Goal: Navigation & Orientation: Go to known website

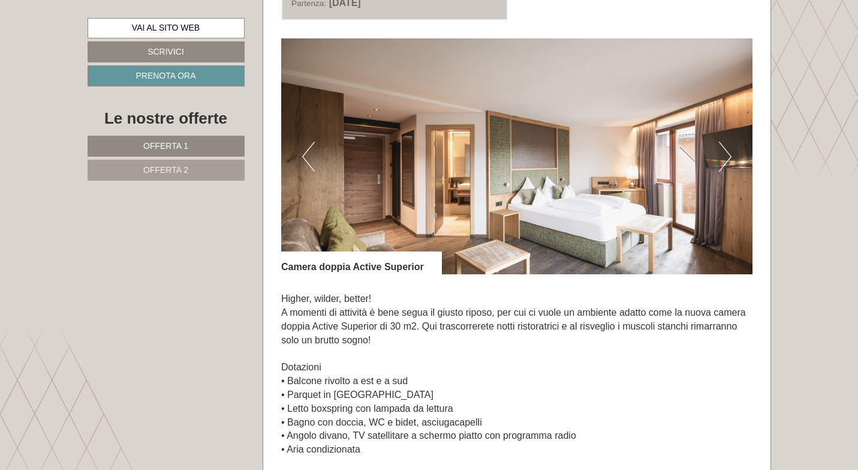
scroll to position [1636, 0]
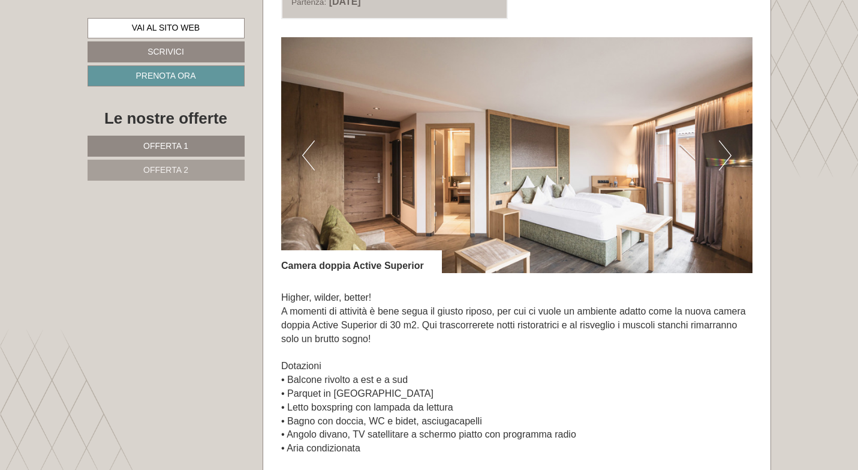
click at [722, 155] on button "Next" at bounding box center [725, 155] width 13 height 30
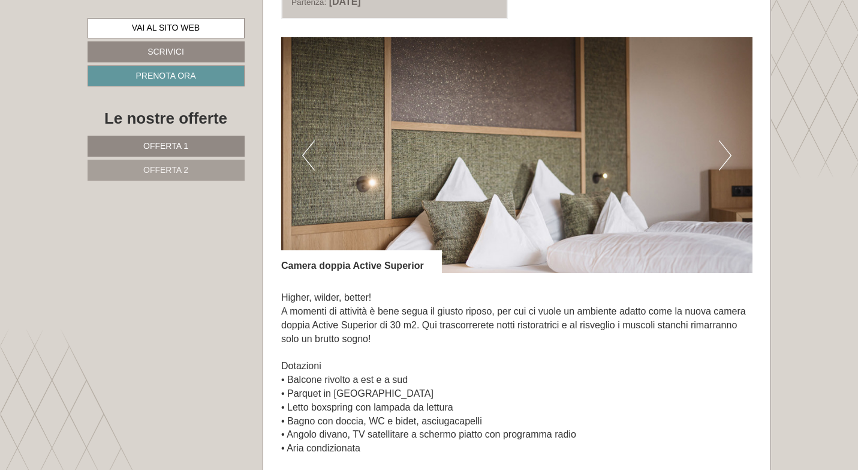
click at [722, 155] on button "Next" at bounding box center [725, 155] width 13 height 30
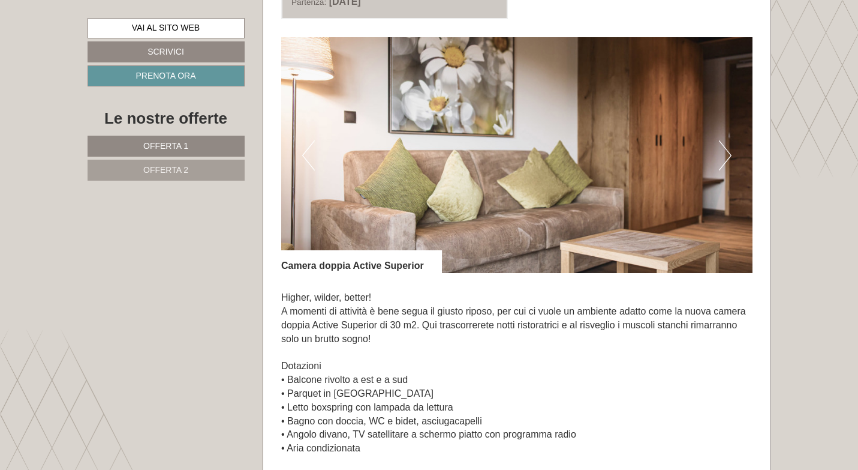
click at [722, 155] on button "Next" at bounding box center [725, 155] width 13 height 30
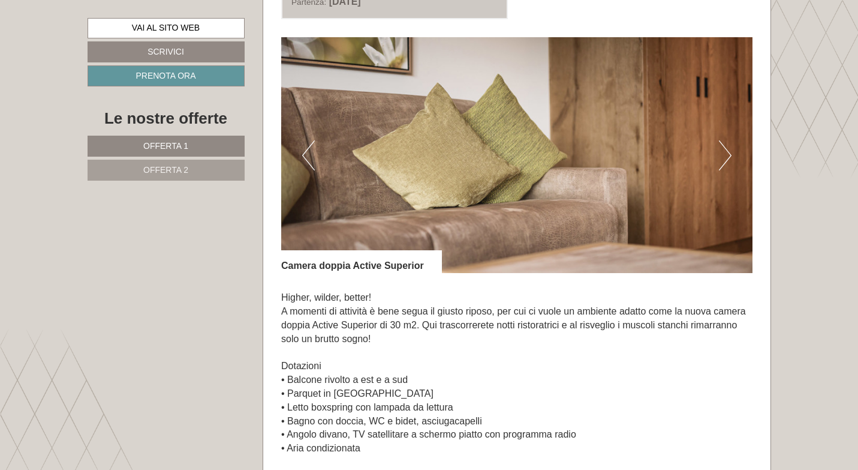
click at [722, 155] on button "Next" at bounding box center [725, 155] width 13 height 30
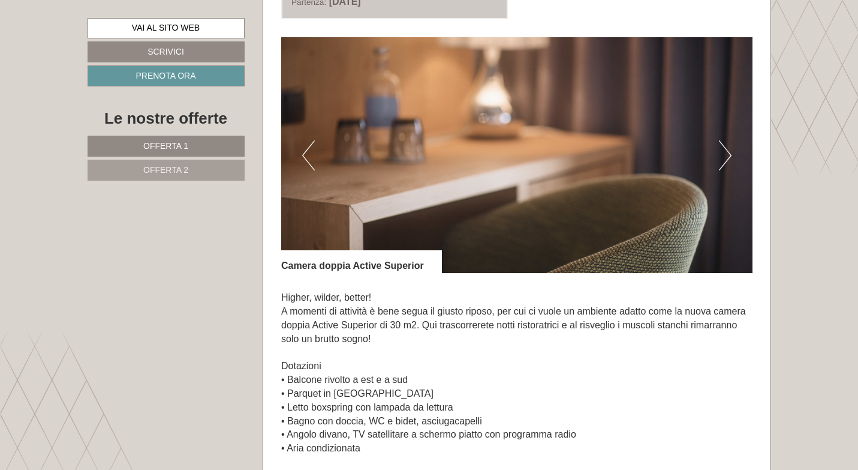
click at [722, 155] on button "Next" at bounding box center [725, 155] width 13 height 30
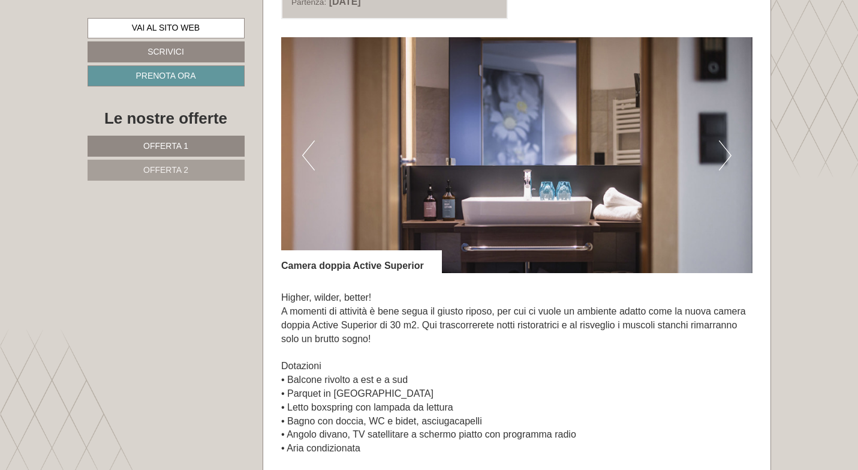
click at [722, 155] on button "Next" at bounding box center [725, 155] width 13 height 30
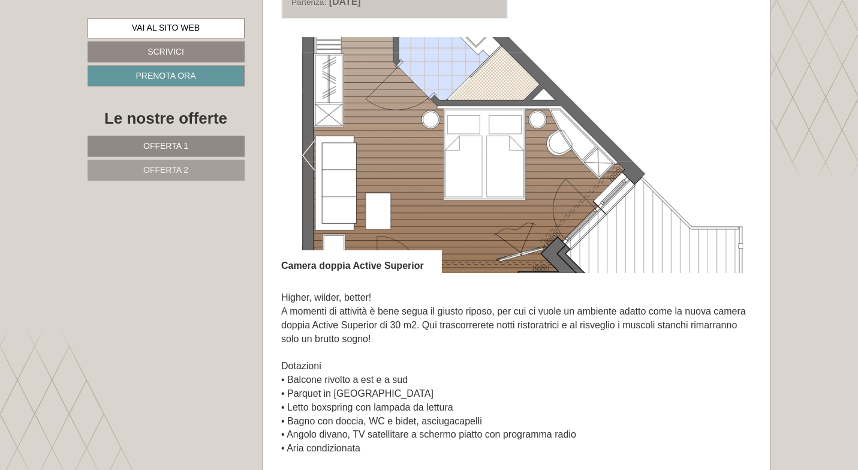
click at [722, 155] on button "Next" at bounding box center [725, 155] width 13 height 30
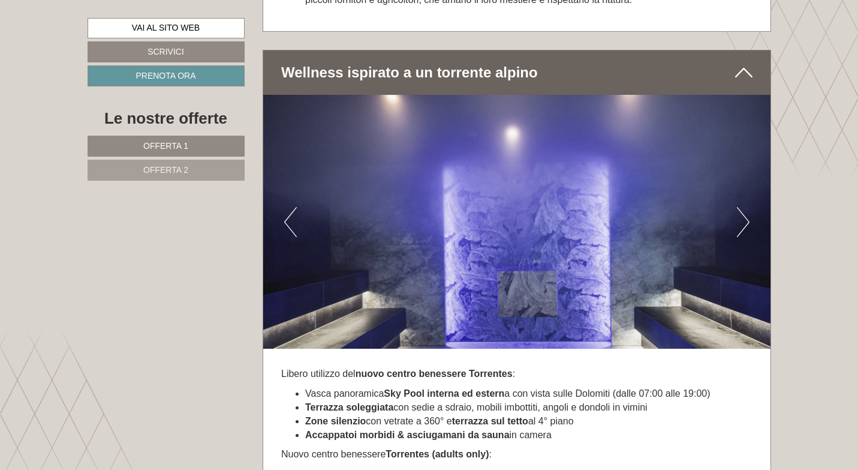
scroll to position [3666, 0]
click at [745, 206] on button "Next" at bounding box center [743, 221] width 13 height 30
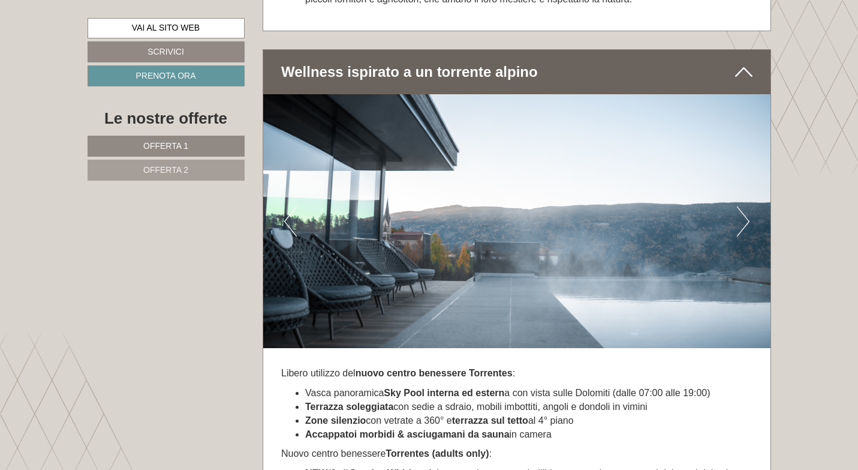
click at [745, 206] on button "Next" at bounding box center [743, 221] width 13 height 30
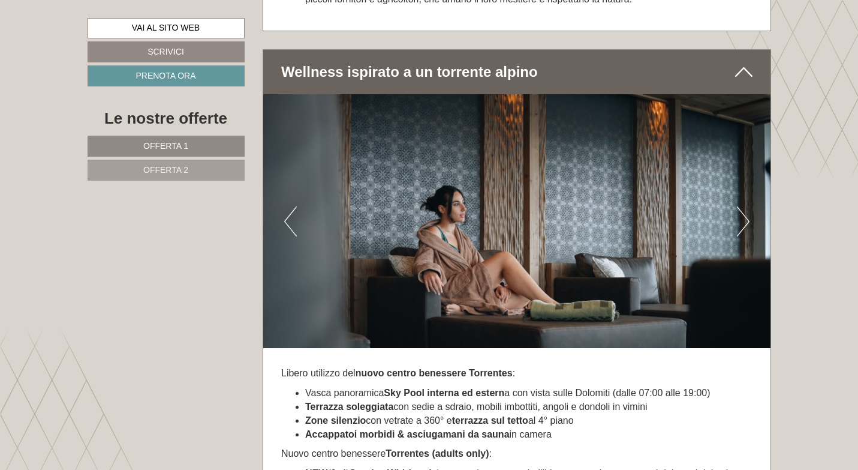
click at [745, 206] on button "Next" at bounding box center [743, 221] width 13 height 30
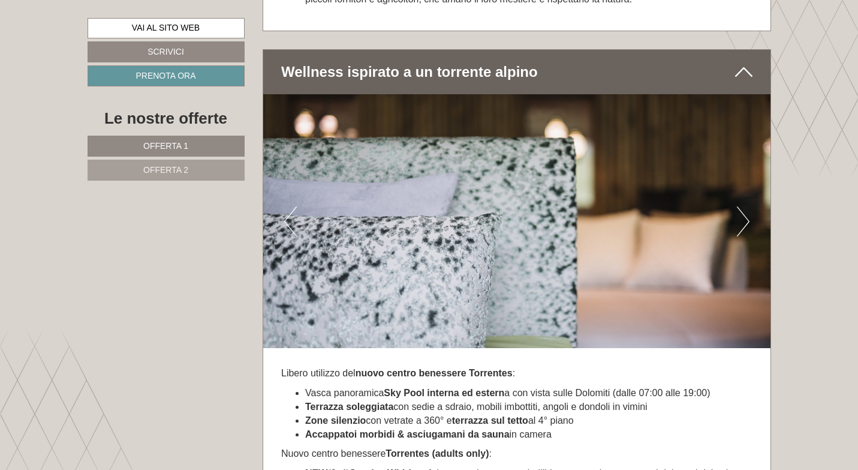
click at [745, 206] on button "Next" at bounding box center [743, 221] width 13 height 30
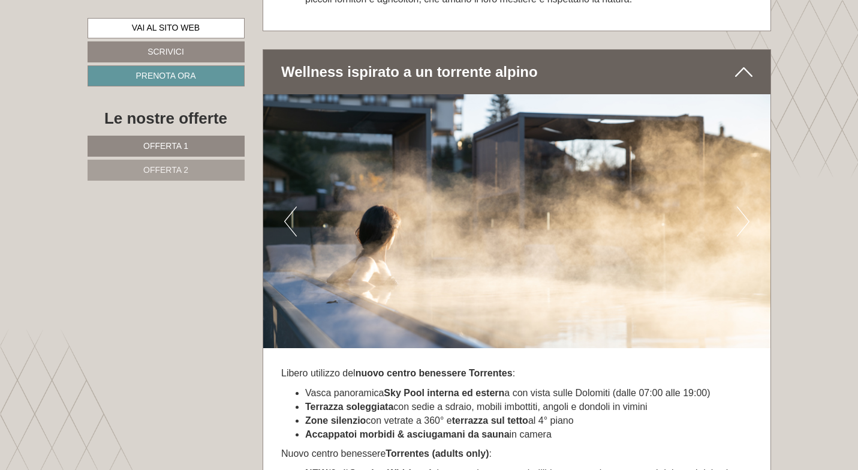
click at [745, 206] on button "Next" at bounding box center [743, 221] width 13 height 30
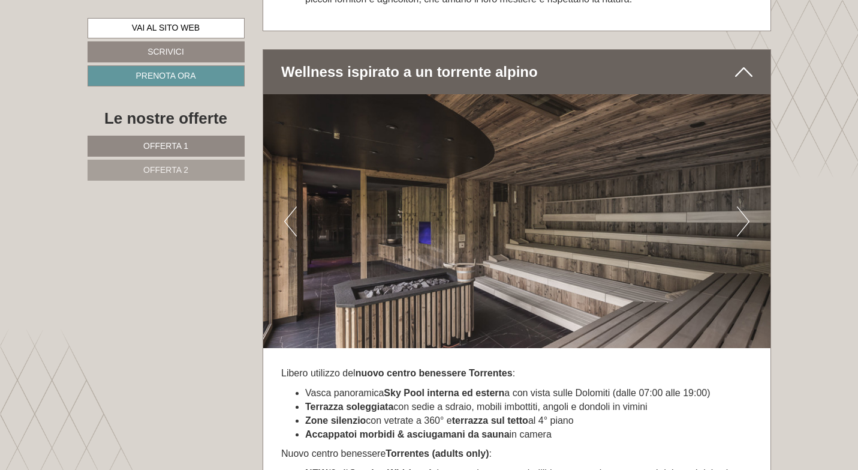
click at [745, 206] on button "Next" at bounding box center [743, 221] width 13 height 30
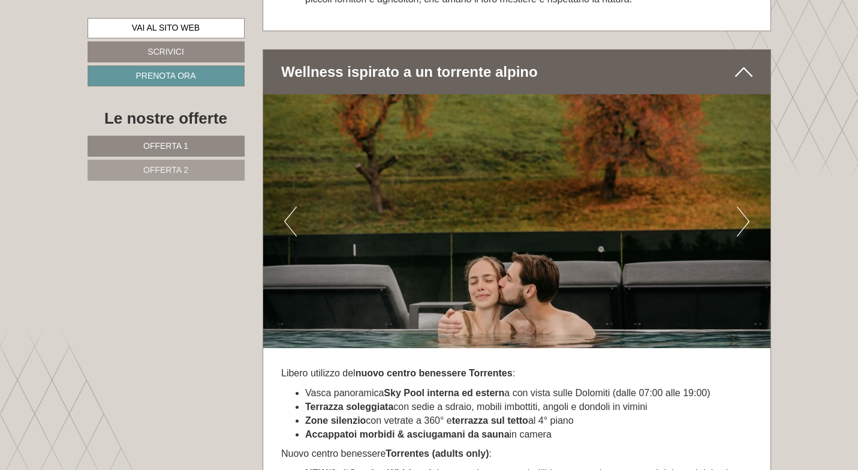
click at [745, 206] on button "Next" at bounding box center [743, 221] width 13 height 30
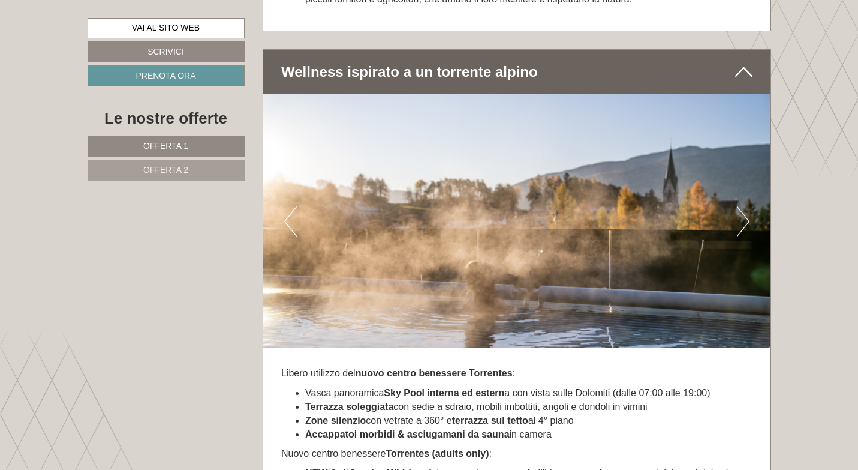
click at [745, 206] on button "Next" at bounding box center [743, 221] width 13 height 30
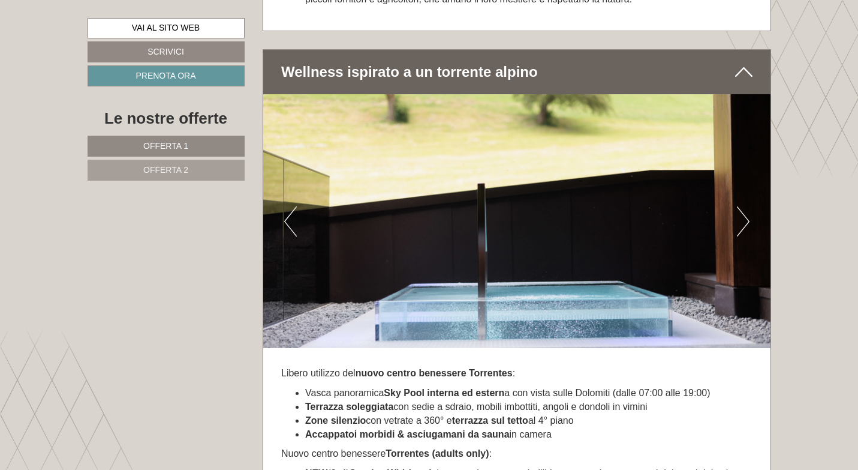
click at [745, 206] on button "Next" at bounding box center [743, 221] width 13 height 30
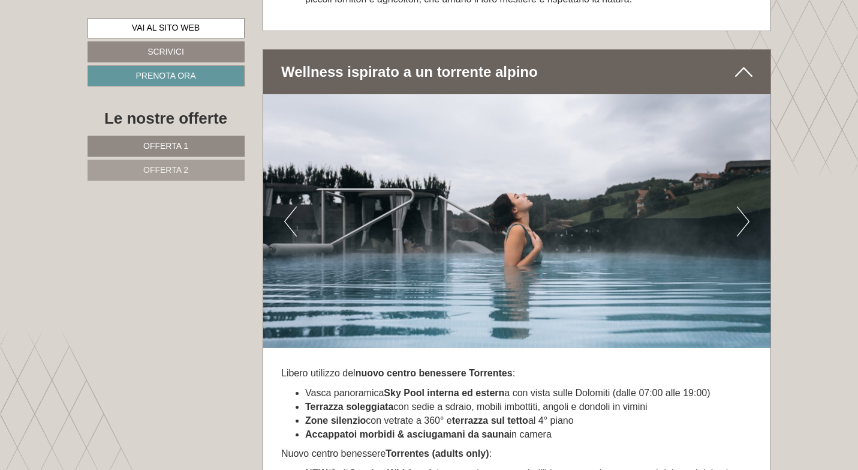
click at [745, 206] on button "Next" at bounding box center [743, 221] width 13 height 30
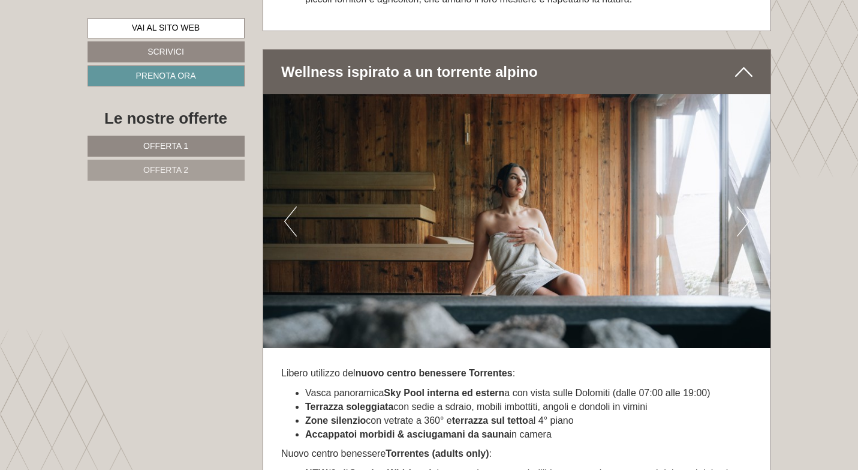
click at [745, 206] on button "Next" at bounding box center [743, 221] width 13 height 30
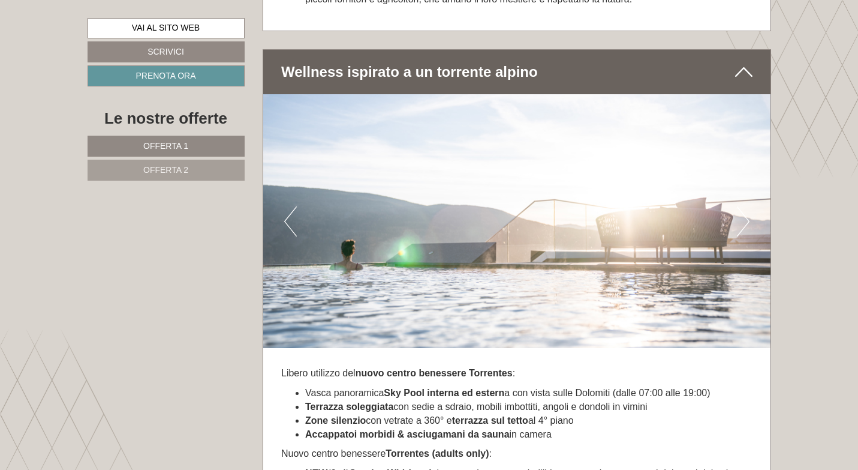
click at [745, 206] on button "Next" at bounding box center [743, 221] width 13 height 30
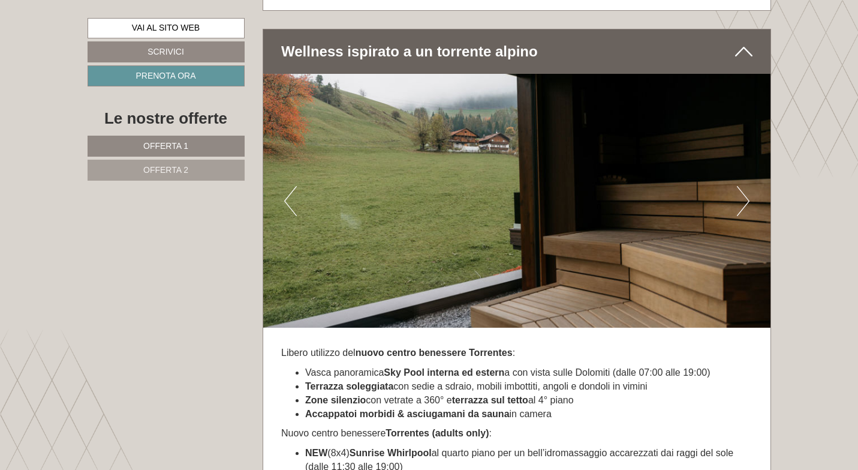
scroll to position [3693, 0]
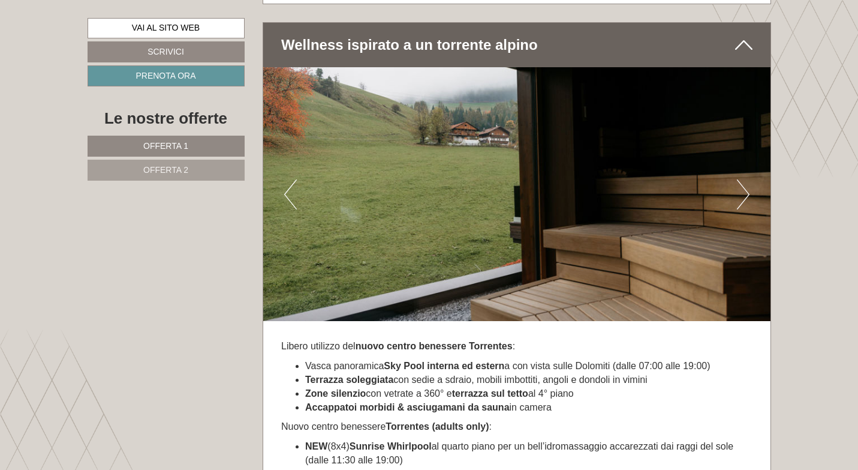
click at [743, 182] on button "Next" at bounding box center [743, 194] width 13 height 30
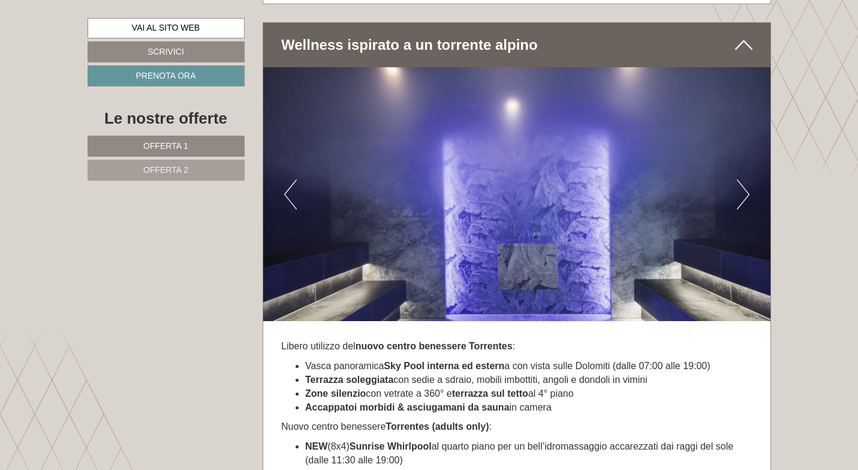
click at [743, 182] on button "Next" at bounding box center [743, 194] width 13 height 30
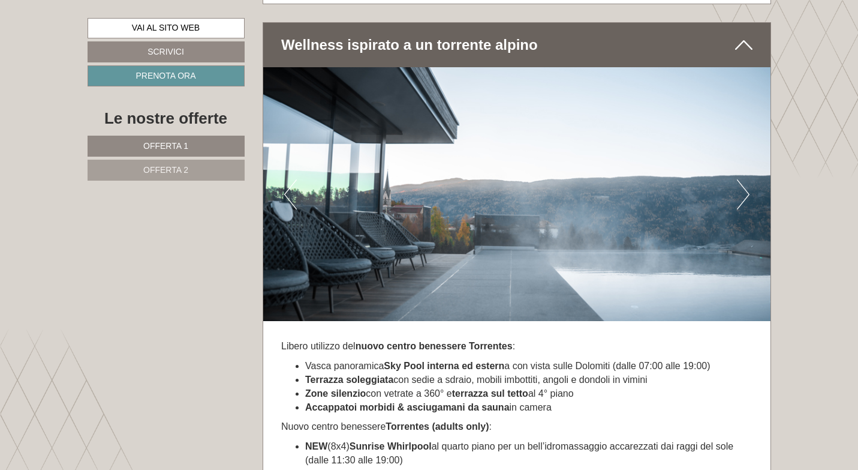
click at [743, 182] on button "Next" at bounding box center [743, 194] width 13 height 30
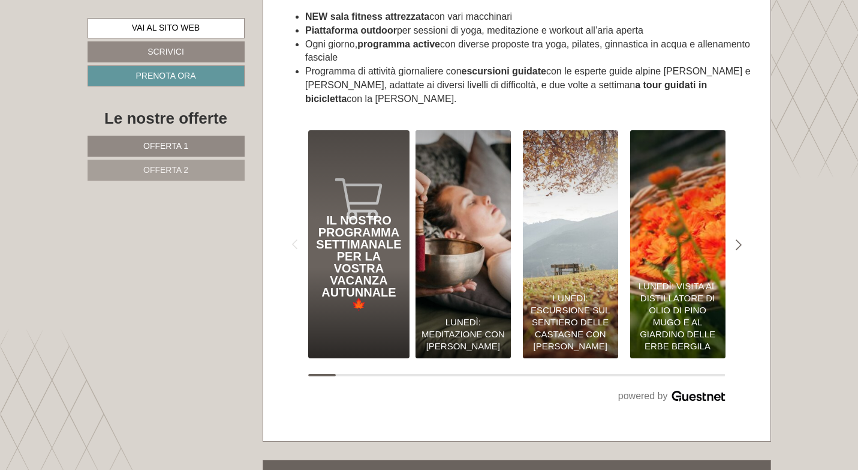
scroll to position [4628, 0]
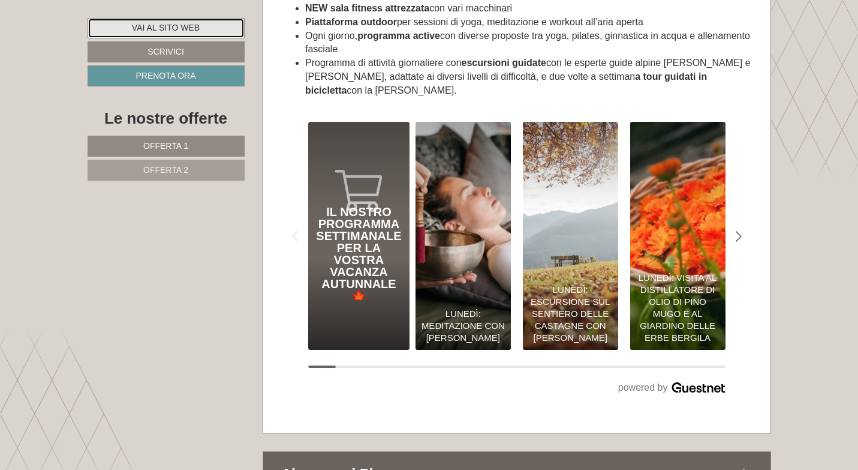
click at [185, 26] on link "Vai al sito web" at bounding box center [166, 28] width 157 height 20
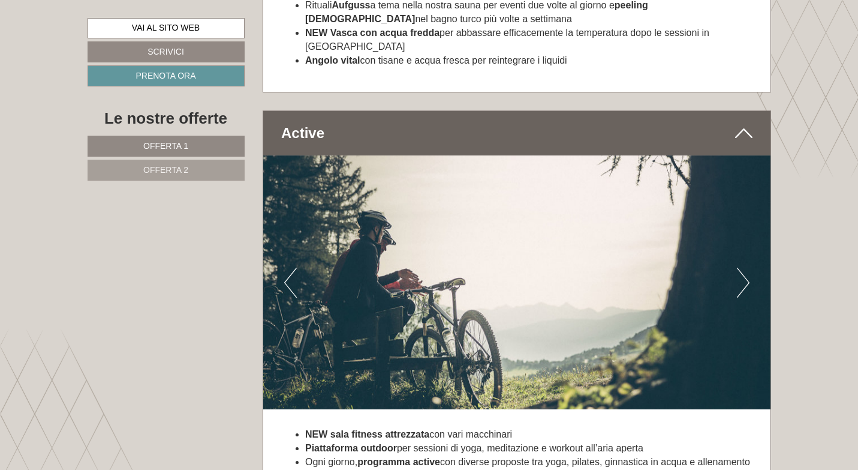
scroll to position [4201, 0]
click at [747, 268] on button "Next" at bounding box center [743, 283] width 13 height 30
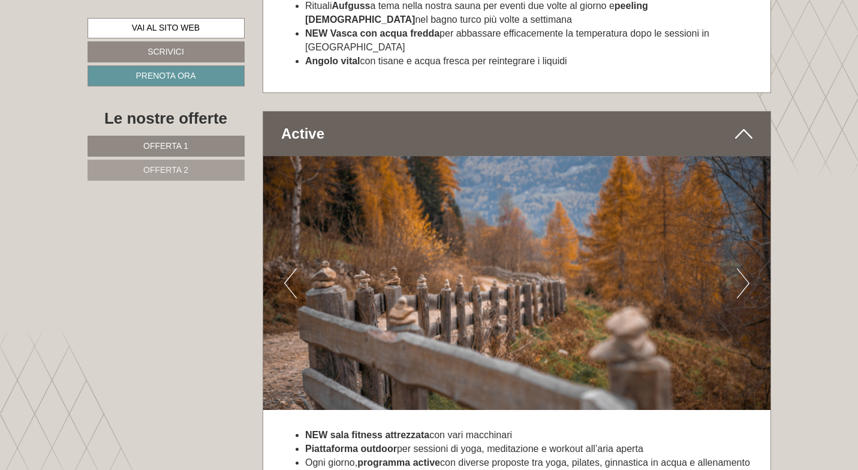
click at [747, 268] on button "Next" at bounding box center [743, 283] width 13 height 30
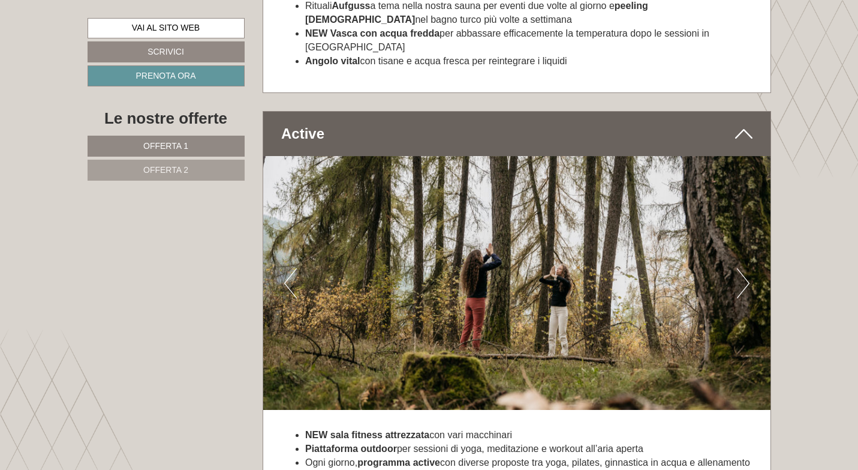
click at [747, 268] on button "Next" at bounding box center [743, 283] width 13 height 30
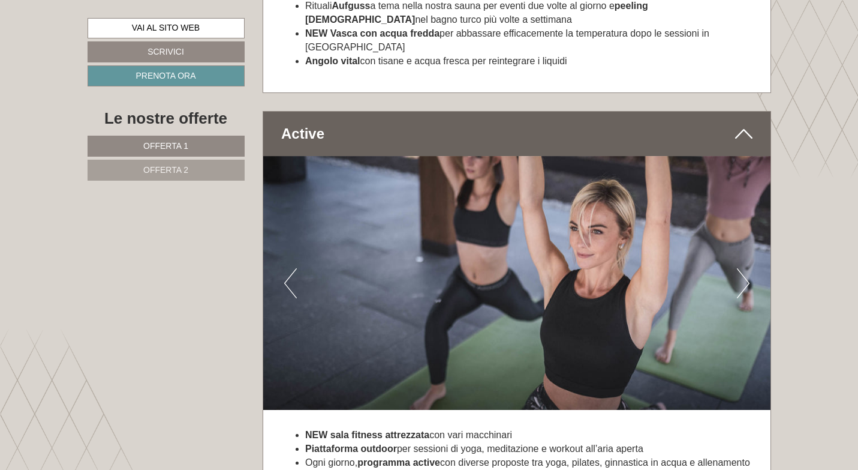
click at [747, 268] on button "Next" at bounding box center [743, 283] width 13 height 30
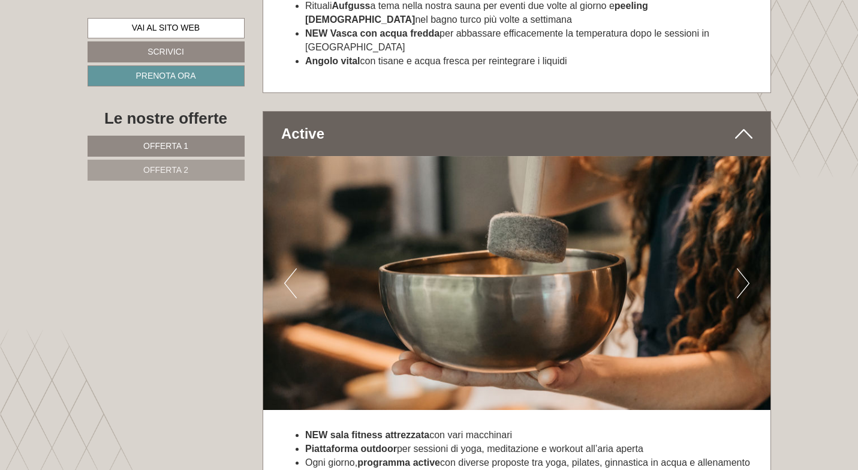
click at [747, 268] on button "Next" at bounding box center [743, 283] width 13 height 30
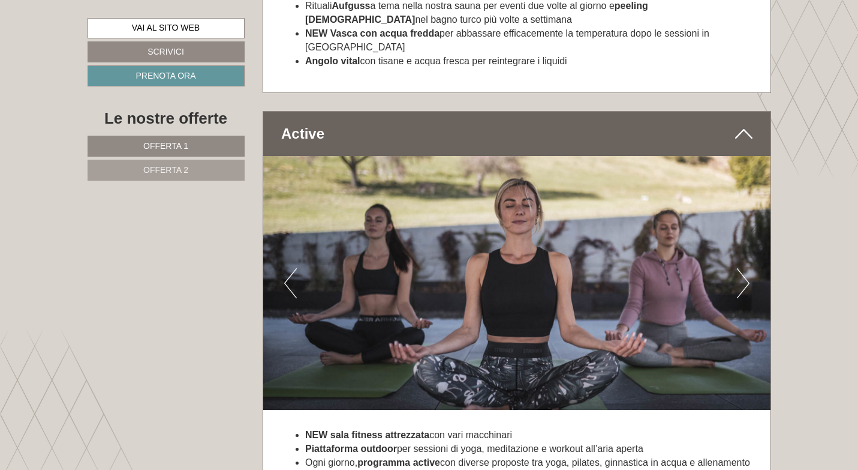
click at [747, 268] on button "Next" at bounding box center [743, 283] width 13 height 30
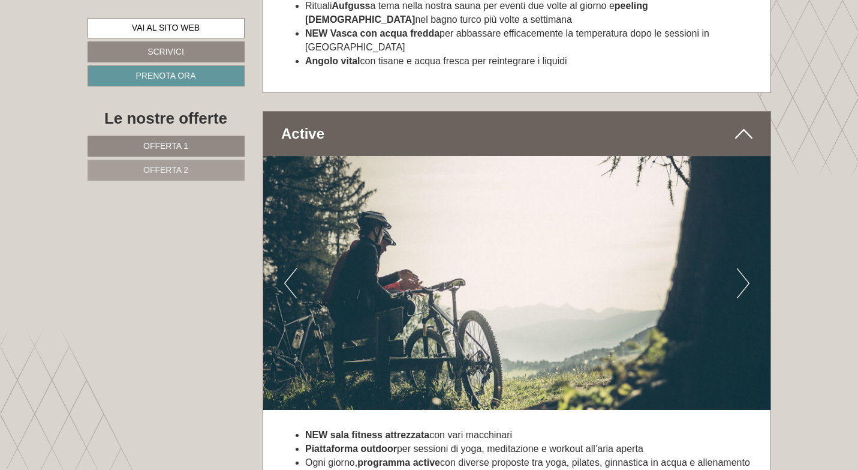
click at [747, 268] on button "Next" at bounding box center [743, 283] width 13 height 30
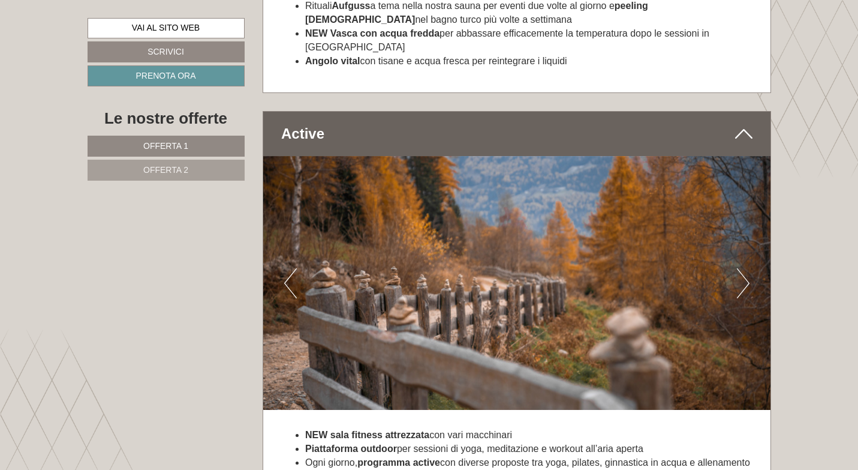
click at [747, 268] on button "Next" at bounding box center [743, 283] width 13 height 30
